Goal: Task Accomplishment & Management: Use online tool/utility

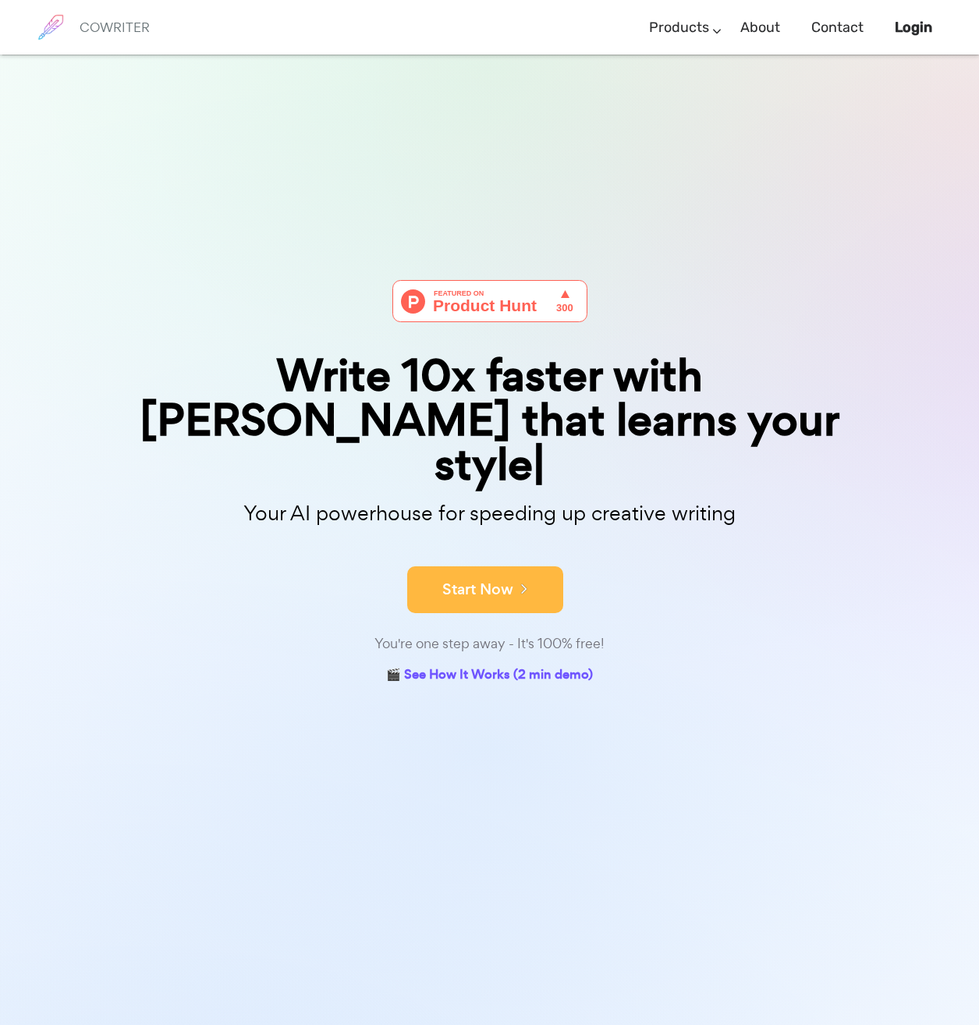
click at [484, 566] on button "Start Now" at bounding box center [485, 589] width 156 height 47
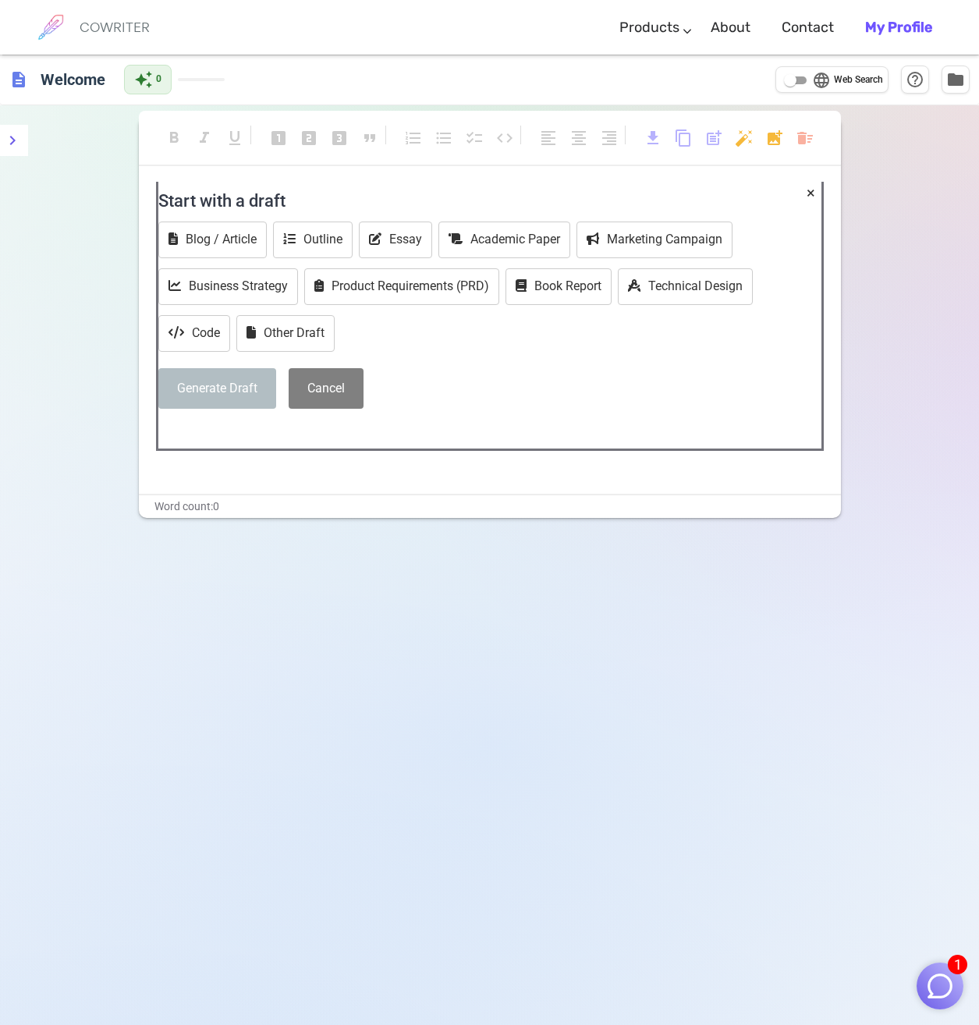
drag, startPoint x: 458, startPoint y: 607, endPoint x: 239, endPoint y: 585, distance: 219.4
click at [262, 678] on div "format_bold format_italic format_underlined looks_one looks_two looks_3 format_…" at bounding box center [489, 617] width 979 height 1025
click at [271, 207] on h4 "Start with a draft" at bounding box center [489, 200] width 663 height 37
drag, startPoint x: 311, startPoint y: 204, endPoint x: 154, endPoint y: 200, distance: 156.8
click at [155, 200] on div "× Start with a draft Blog / Article Outline Essay Academic Paper Marketing Camp…" at bounding box center [490, 338] width 702 height 312
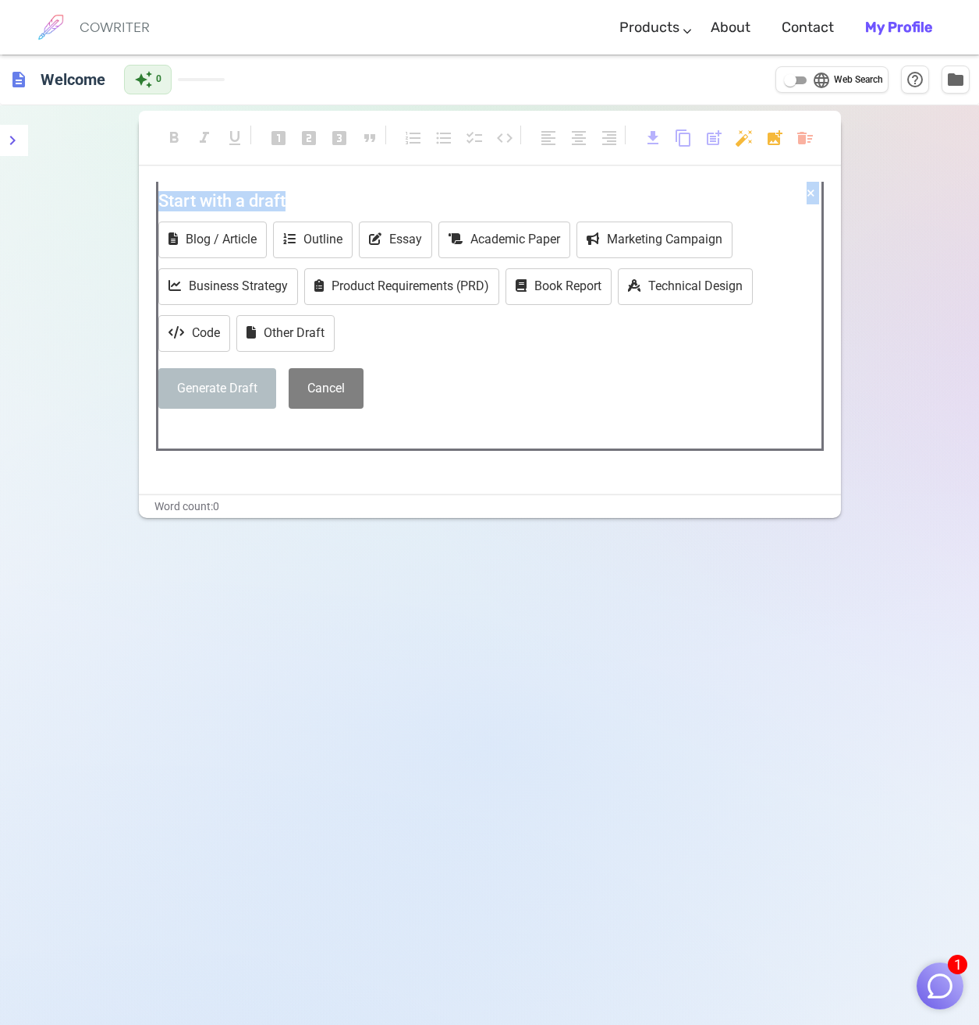
click at [813, 193] on button "×" at bounding box center [810, 193] width 9 height 23
click at [813, 195] on button "×" at bounding box center [810, 193] width 9 height 23
click at [804, 195] on h4 "Start with a draft" at bounding box center [489, 200] width 663 height 37
click at [807, 194] on button "×" at bounding box center [810, 193] width 9 height 23
click at [275, 207] on h4 "Start with a draft" at bounding box center [489, 200] width 663 height 37
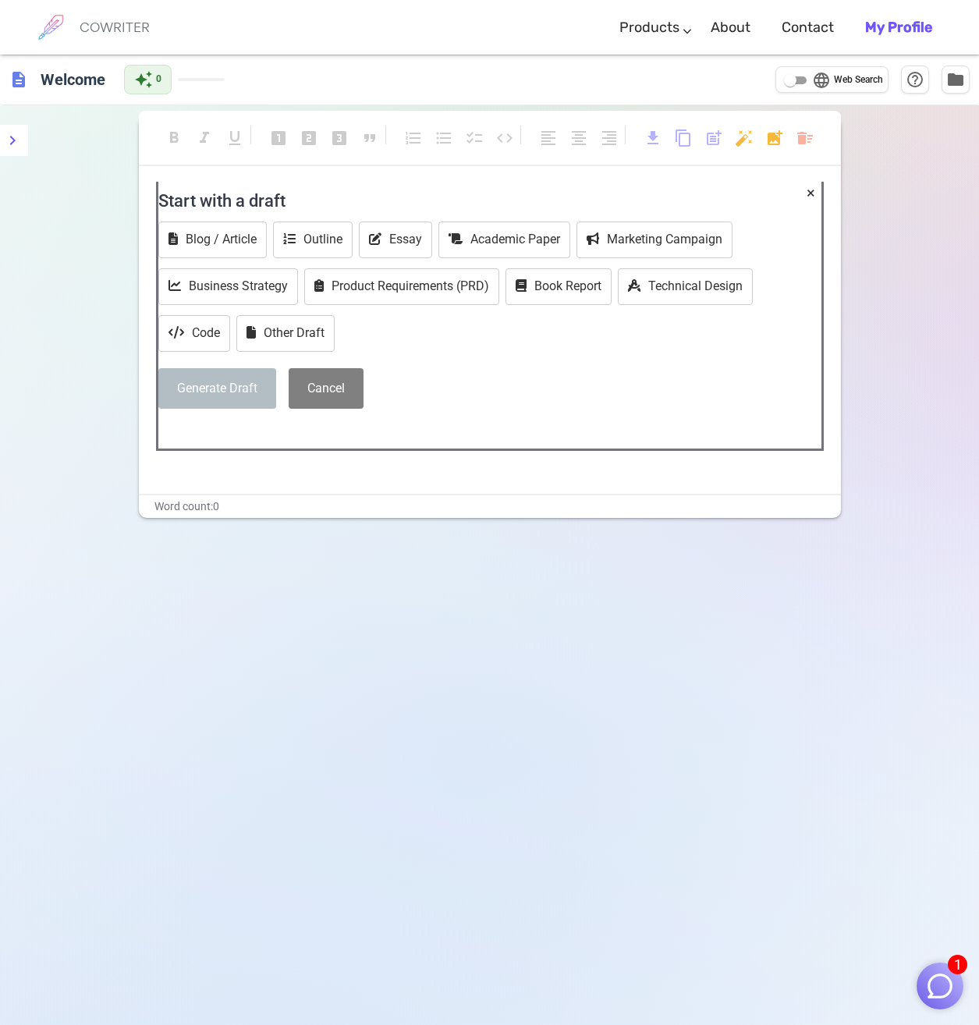
click at [282, 203] on h4 "Start with a draft" at bounding box center [489, 200] width 663 height 37
click at [295, 199] on h4 "Start with a draft" at bounding box center [489, 200] width 663 height 37
drag, startPoint x: 414, startPoint y: 361, endPoint x: 330, endPoint y: 432, distance: 110.1
click at [414, 363] on div "Start with a draft Blog / Article Outline Essay Academic Paper Marketing Campai…" at bounding box center [489, 301] width 663 height 239
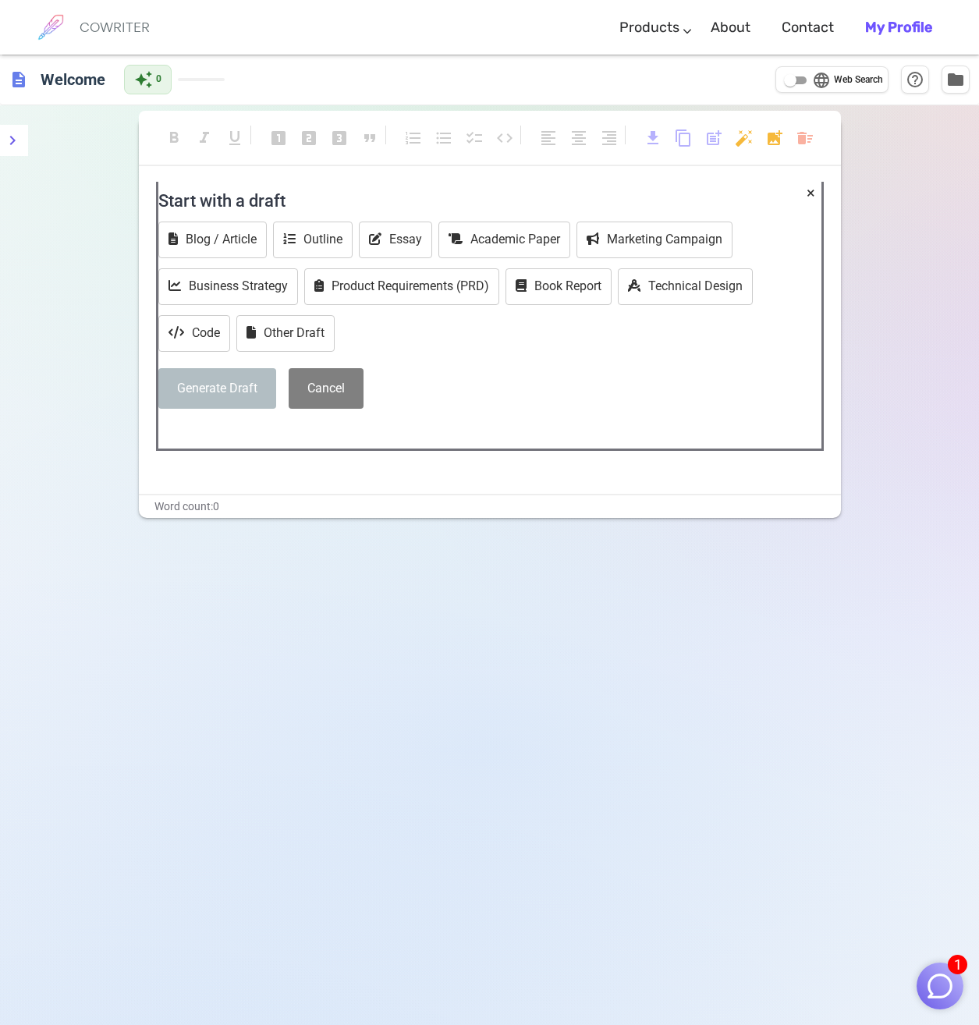
click at [28, 146] on div "format_bold format_italic format_underlined looks_one looks_two looks_3 format_…" at bounding box center [489, 617] width 979 height 1025
click at [23, 146] on button "menu" at bounding box center [12, 140] width 31 height 31
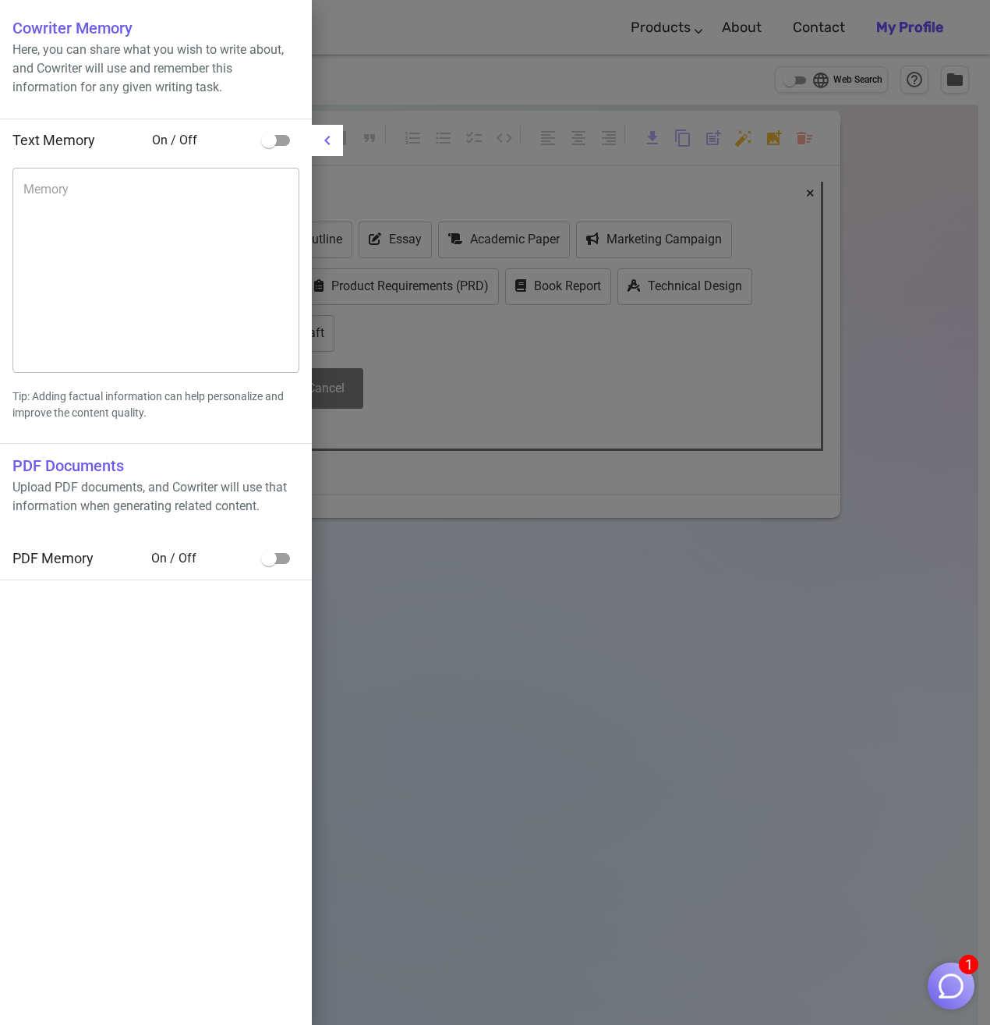
drag, startPoint x: 644, startPoint y: 701, endPoint x: 407, endPoint y: 204, distance: 551.0
click at [642, 699] on div at bounding box center [495, 512] width 990 height 1025
